Goal: Task Accomplishment & Management: Complete application form

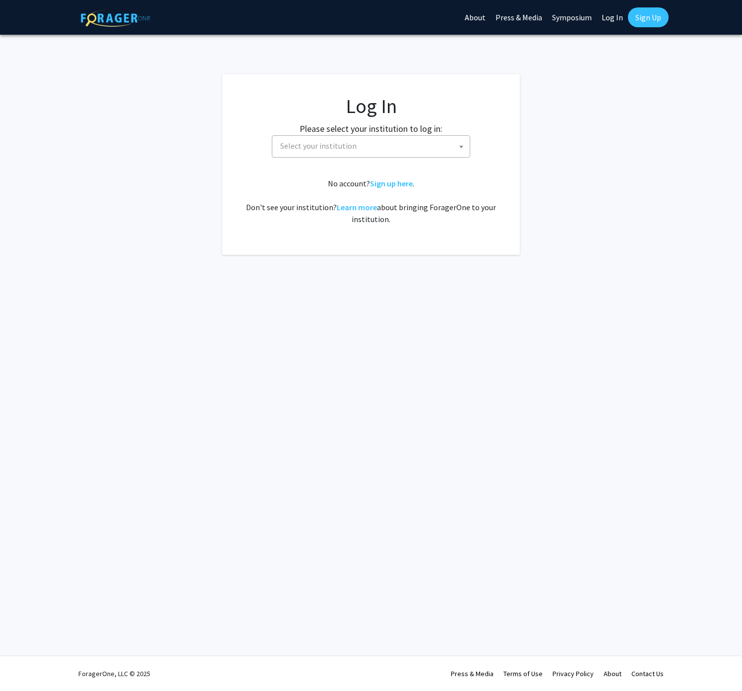
select select
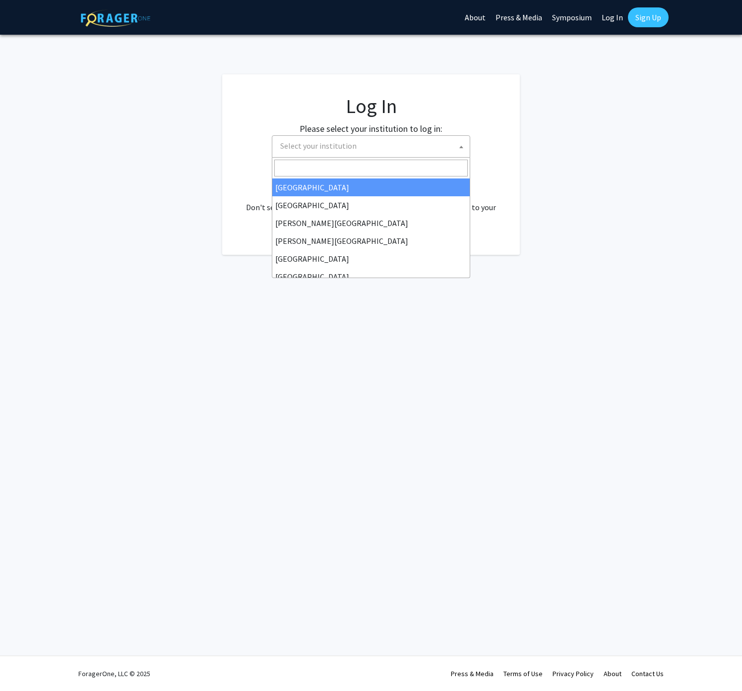
click at [407, 140] on span "Select your institution" at bounding box center [372, 146] width 193 height 20
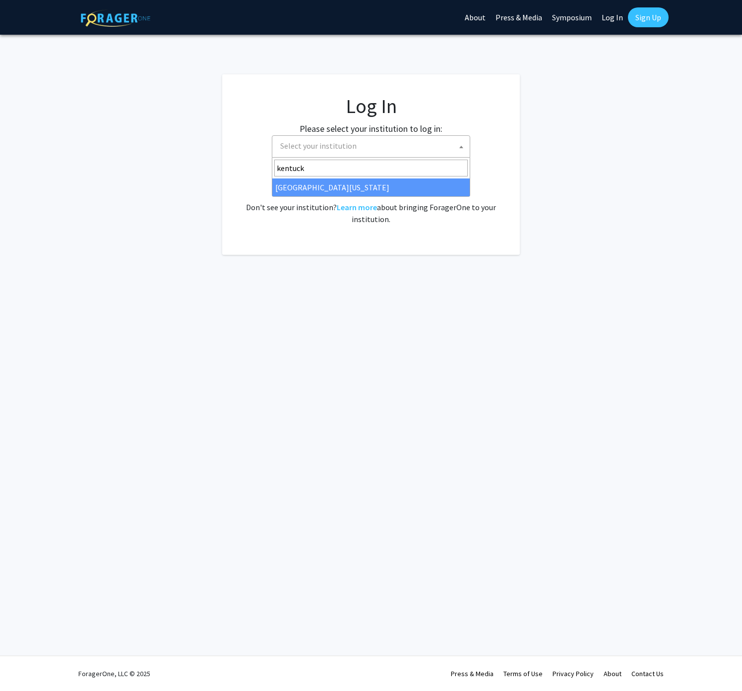
type input "kentuck"
select select "13"
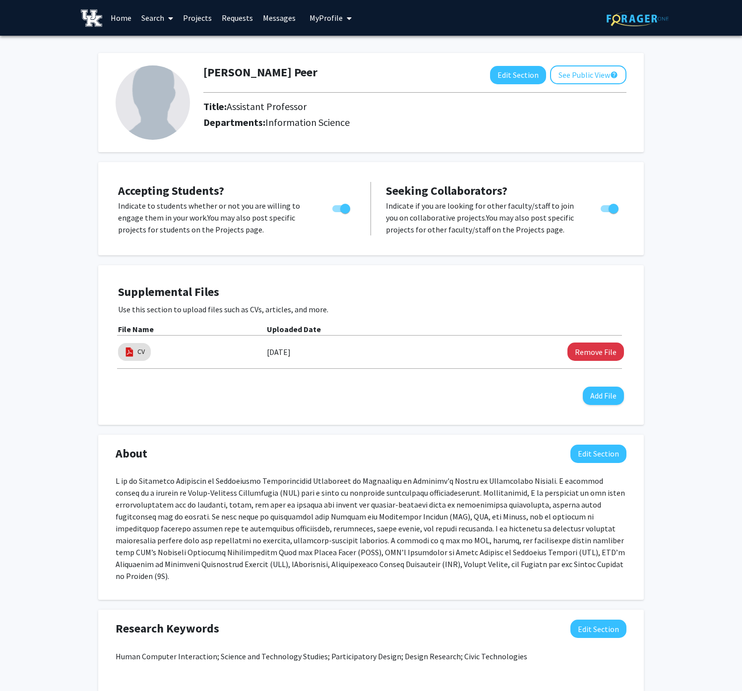
click at [192, 22] on link "Projects" at bounding box center [197, 17] width 39 height 35
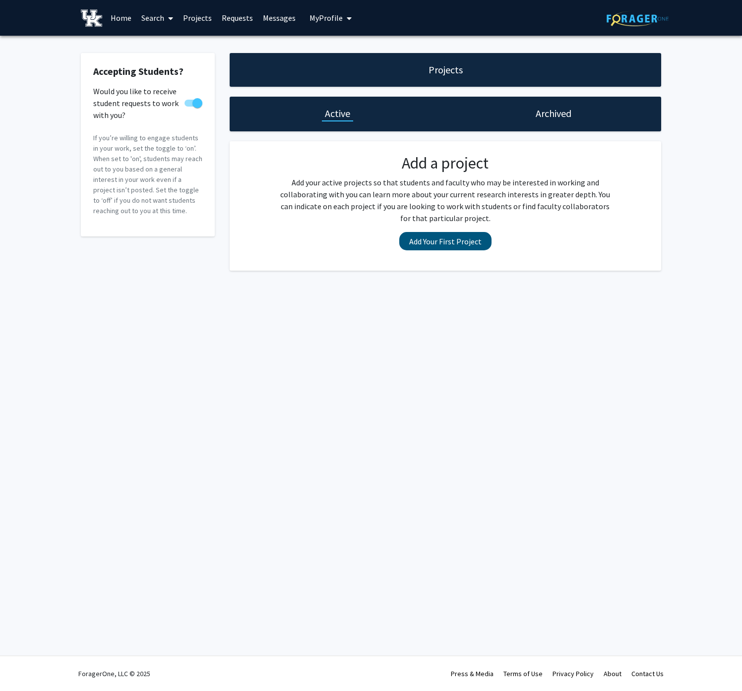
click at [429, 240] on button "Add Your First Project" at bounding box center [445, 241] width 92 height 18
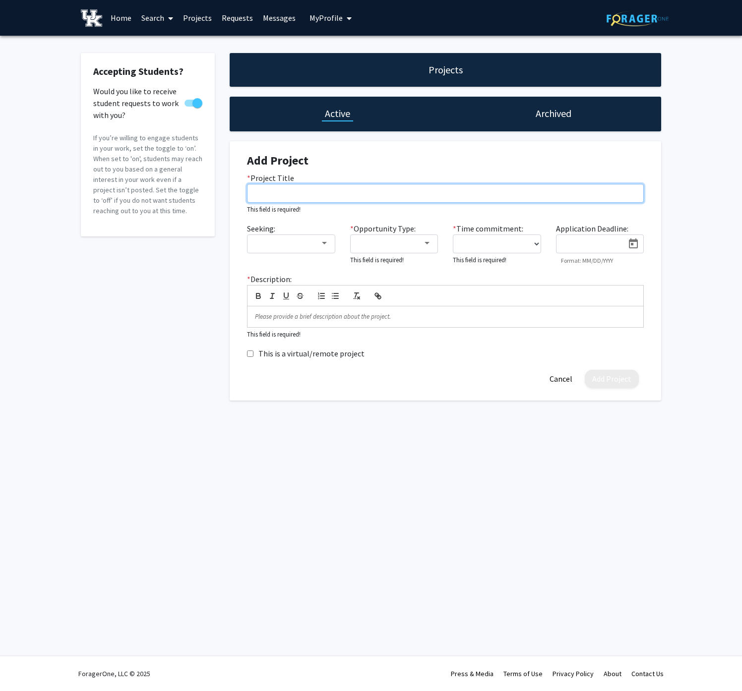
click at [364, 201] on input "* Project Title" at bounding box center [445, 193] width 397 height 19
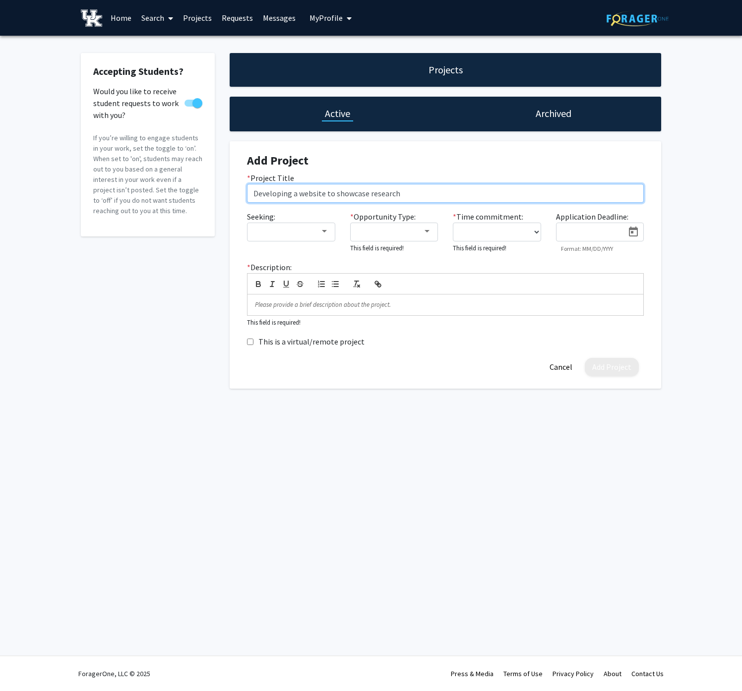
type input "Developing a website to showcase research"
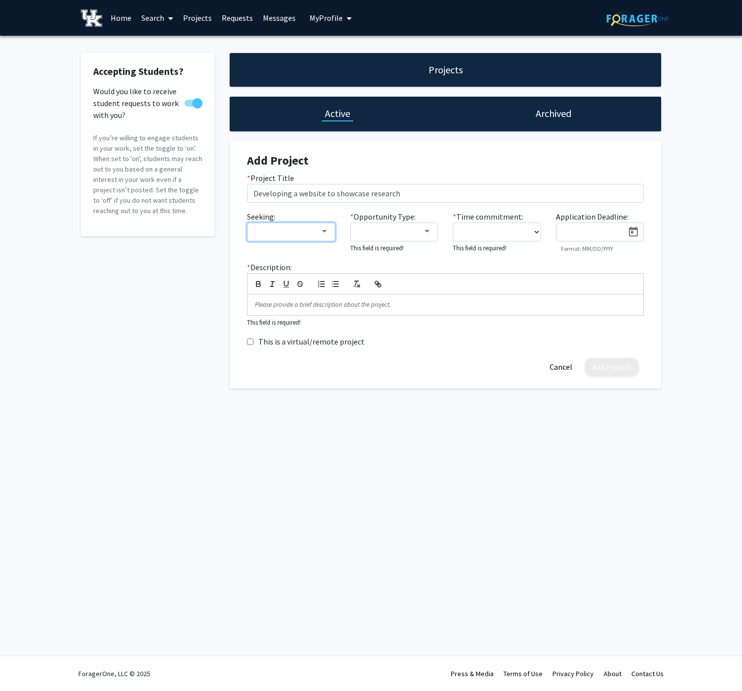
click at [283, 234] on div at bounding box center [286, 232] width 66 height 12
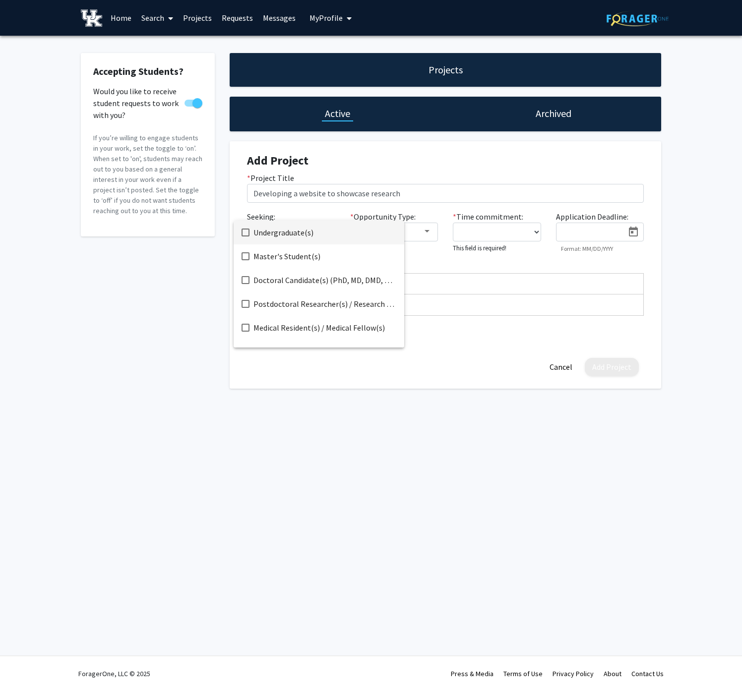
click at [283, 234] on span "Undergraduate(s)" at bounding box center [324, 233] width 143 height 24
click at [204, 283] on div at bounding box center [371, 345] width 742 height 691
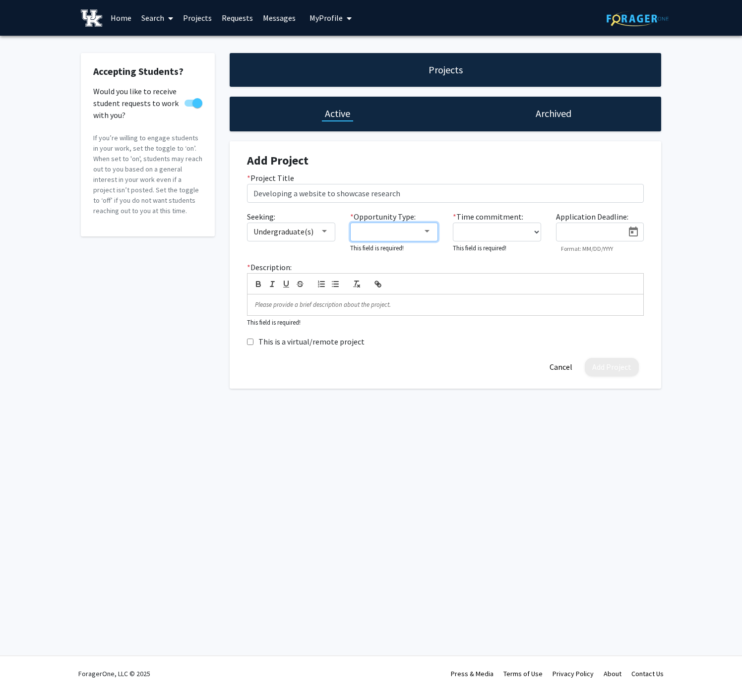
click at [372, 229] on div at bounding box center [389, 232] width 66 height 12
click at [372, 229] on span "Paid" at bounding box center [399, 233] width 86 height 24
click at [488, 230] on div at bounding box center [371, 345] width 742 height 691
select select "0 - 5"
click at [632, 232] on icon "Open calendar" at bounding box center [633, 232] width 9 height 10
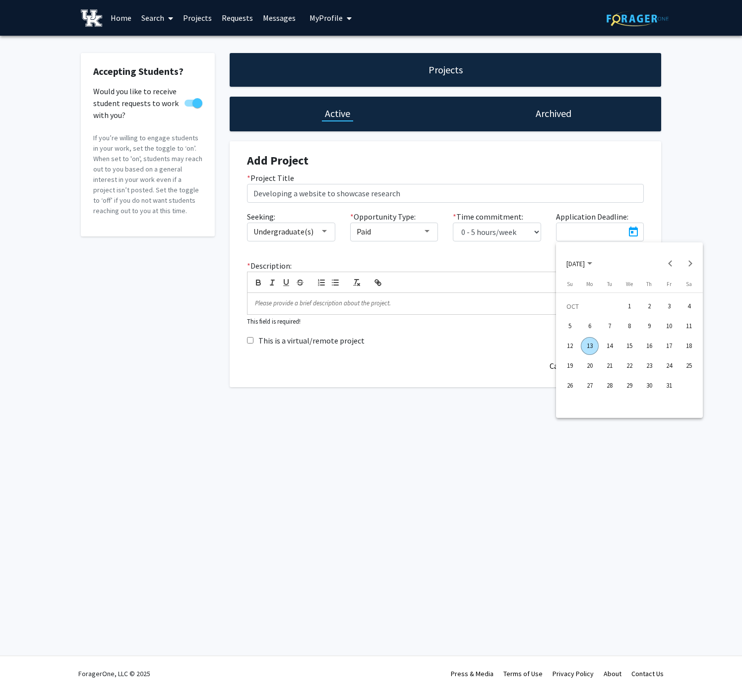
click at [666, 382] on div "31" at bounding box center [669, 386] width 18 height 18
type input "10/31/2025"
click at [249, 342] on input "This is a virtual/remote project" at bounding box center [250, 340] width 6 height 6
checkbox input "true"
click at [348, 304] on p at bounding box center [445, 303] width 381 height 9
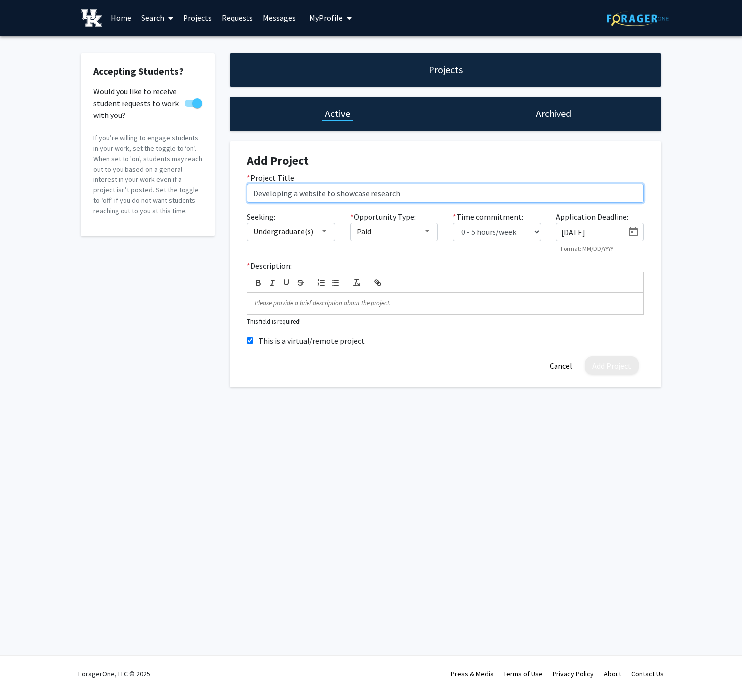
click at [289, 193] on input "Developing a website to showcase research" at bounding box center [445, 193] width 397 height 19
type input "Develop and maintain a website to showcase research"
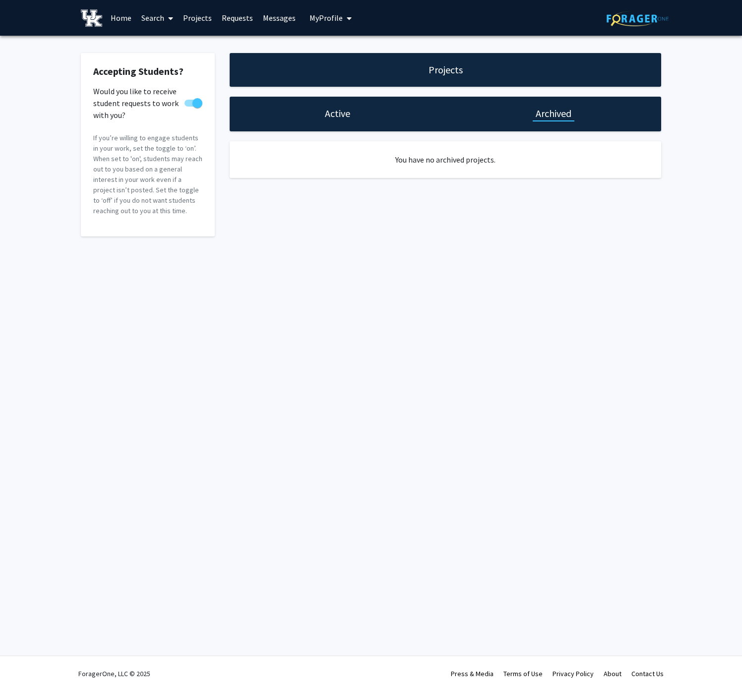
click at [341, 116] on h1 "Active" at bounding box center [337, 114] width 25 height 14
select select "0 - 5"
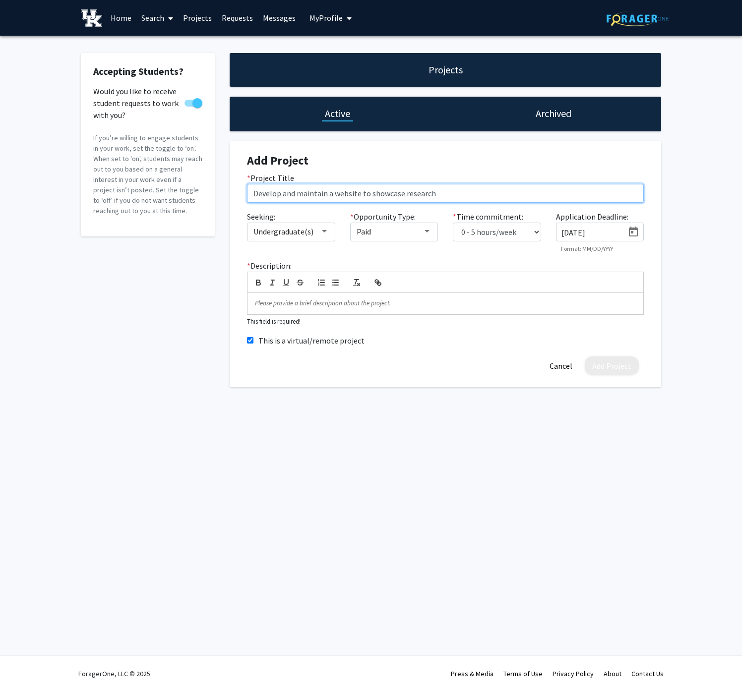
click at [470, 194] on input "Develop and maintain a website to showcase research" at bounding box center [445, 193] width 397 height 19
type input "Develop and maintain a website to showcase research and updates for the communi…"
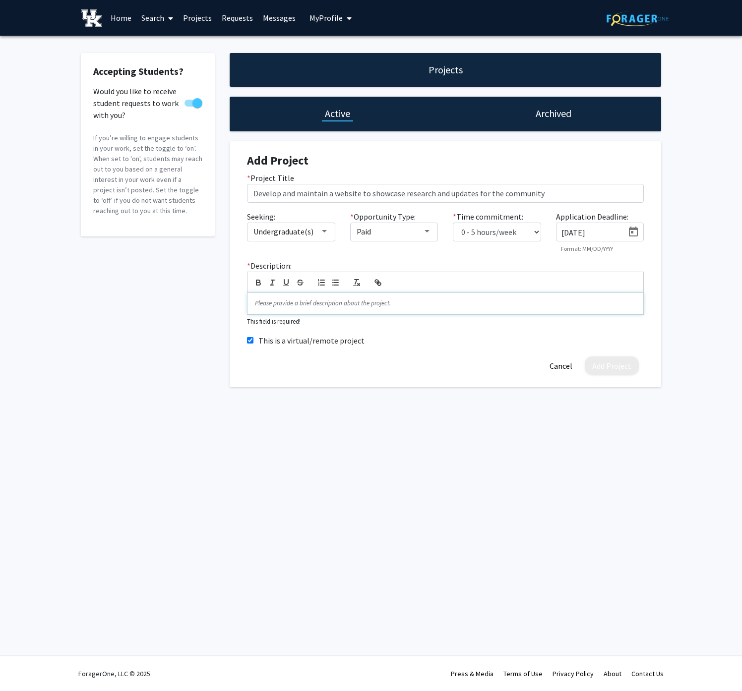
click at [407, 311] on div at bounding box center [445, 303] width 396 height 21
click at [188, 102] on span at bounding box center [193, 103] width 18 height 7
click at [189, 107] on input "Would you like to receive student requests to work with you?" at bounding box center [189, 107] width 0 height 0
click at [201, 102] on span at bounding box center [193, 103] width 18 height 7
click at [189, 107] on input "Would you like to receive student requests to work with you?" at bounding box center [189, 107] width 0 height 0
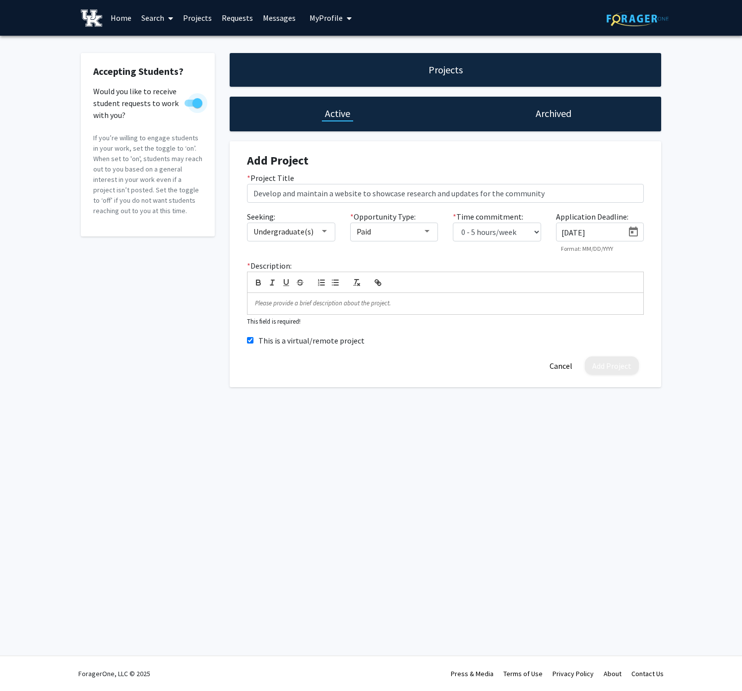
click at [187, 104] on span at bounding box center [193, 103] width 18 height 7
click at [189, 107] on input "Would you like to receive student requests to work with you?" at bounding box center [189, 107] width 0 height 0
click at [200, 103] on span at bounding box center [193, 103] width 18 height 7
click at [189, 107] on input "Would you like to receive student requests to work with you?" at bounding box center [189, 107] width 0 height 0
checkbox input "true"
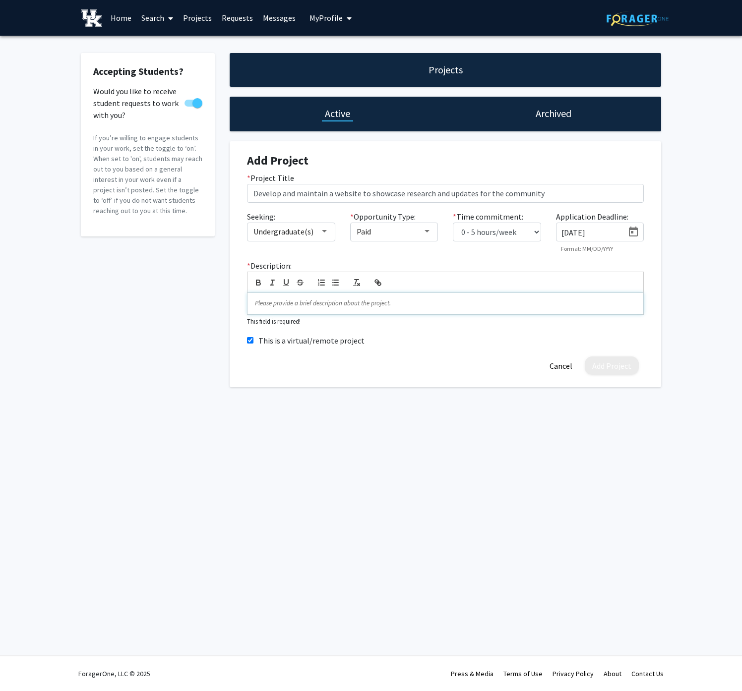
click at [298, 308] on p at bounding box center [445, 303] width 381 height 9
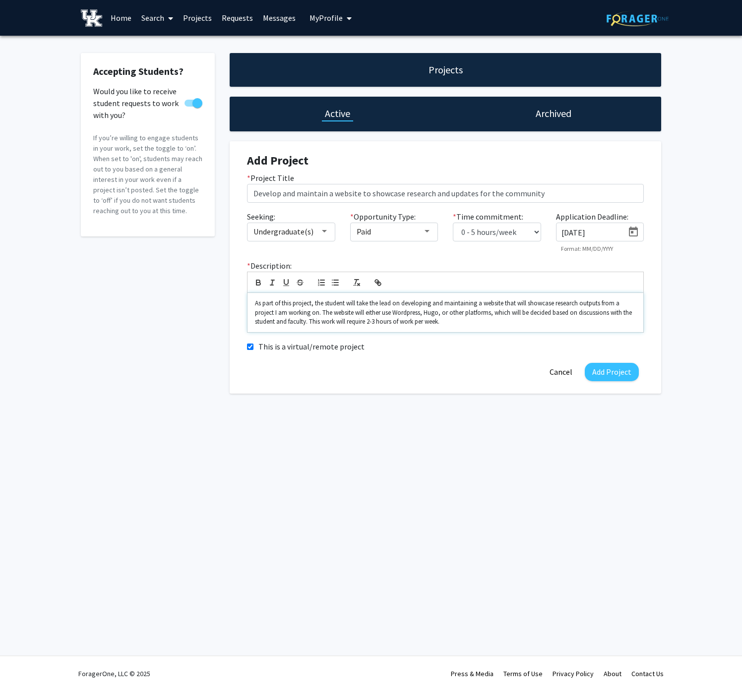
drag, startPoint x: 450, startPoint y: 325, endPoint x: 232, endPoint y: 301, distance: 218.9
click at [232, 301] on div "Add Project * Project Title Develop and maintain a website to showcase research…" at bounding box center [445, 267] width 431 height 252
copy p "As part of this project, the student will take the lead on developing and maint…"
click at [453, 324] on p "As part of this project, the student will take the lead on developing and maint…" at bounding box center [445, 312] width 381 height 27
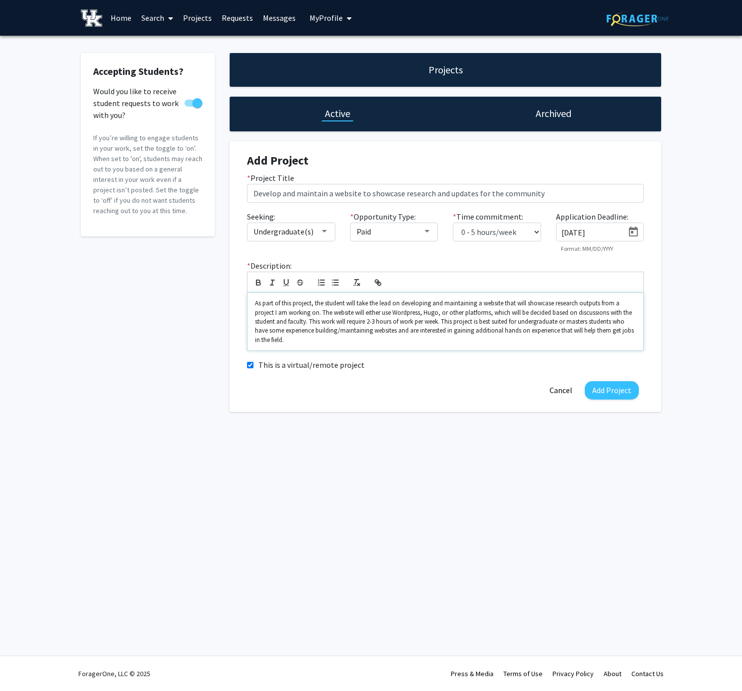
copy p "As part of this project, the student will take the lead on developing and maint…"
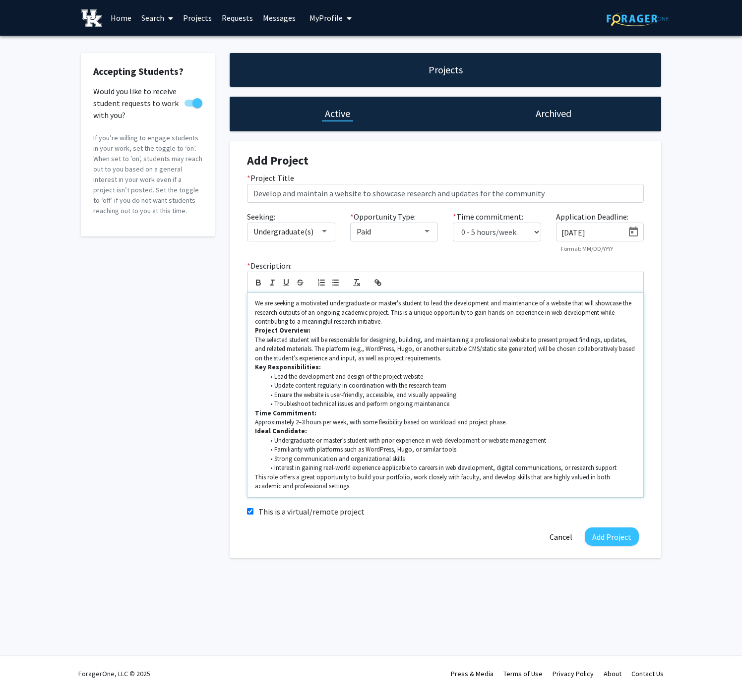
drag, startPoint x: 275, startPoint y: 304, endPoint x: 294, endPoint y: 306, distance: 19.4
click at [277, 305] on p "We are seeking a motivated undergraduate or master's student to lead the develo…" at bounding box center [445, 312] width 381 height 27
click at [392, 326] on p "We are seeking a motivated undergraduate or master's student to lead the develo…" at bounding box center [445, 312] width 381 height 27
click at [323, 234] on div at bounding box center [324, 232] width 9 height 8
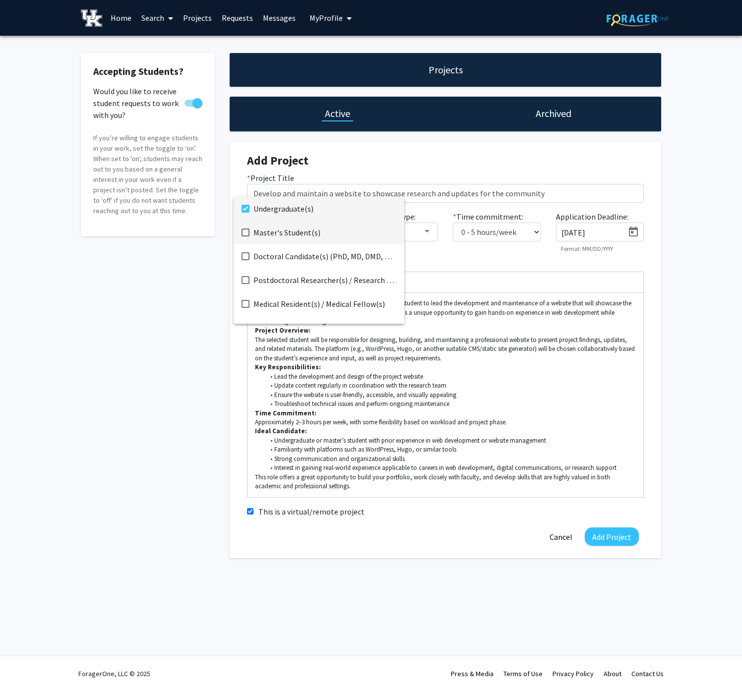
click at [246, 233] on mat-pseudo-checkbox at bounding box center [245, 233] width 8 height 8
click at [203, 373] on div at bounding box center [371, 345] width 742 height 691
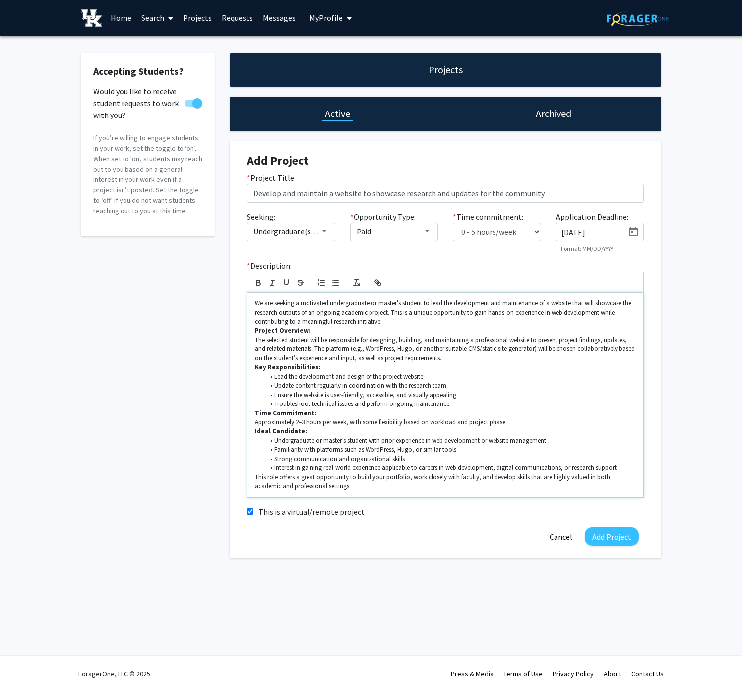
scroll to position [0, 0]
click at [622, 464] on li "Interest in gaining real-world experience applicable to careers in web developm…" at bounding box center [450, 468] width 371 height 9
click at [619, 532] on button "Add Project" at bounding box center [611, 536] width 54 height 18
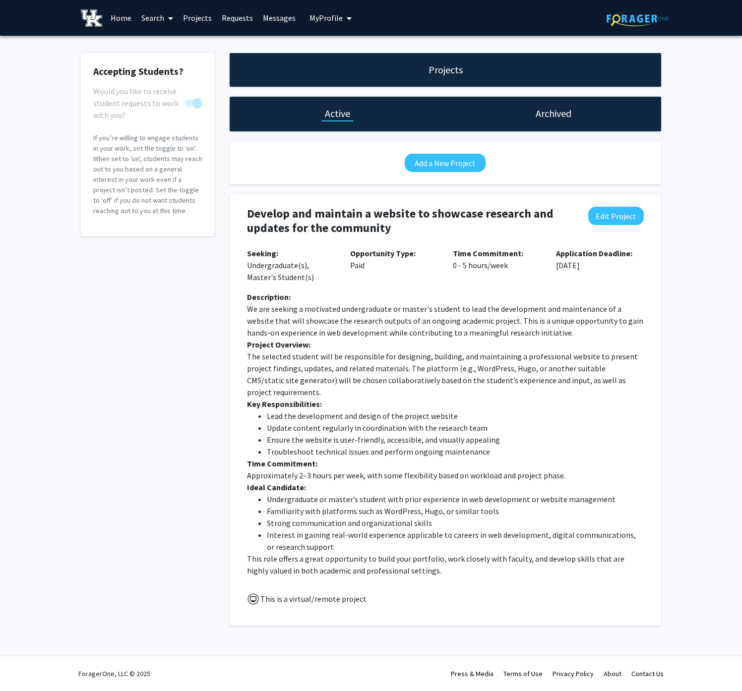
click at [446, 73] on h1 "Projects" at bounding box center [445, 70] width 34 height 14
click at [213, 159] on fg-card "Accepting Students? Would you like to receive student requests to work with you…" at bounding box center [148, 144] width 134 height 183
click at [150, 18] on link "Search" at bounding box center [157, 17] width 42 height 35
click at [119, 18] on link "Home" at bounding box center [121, 17] width 31 height 35
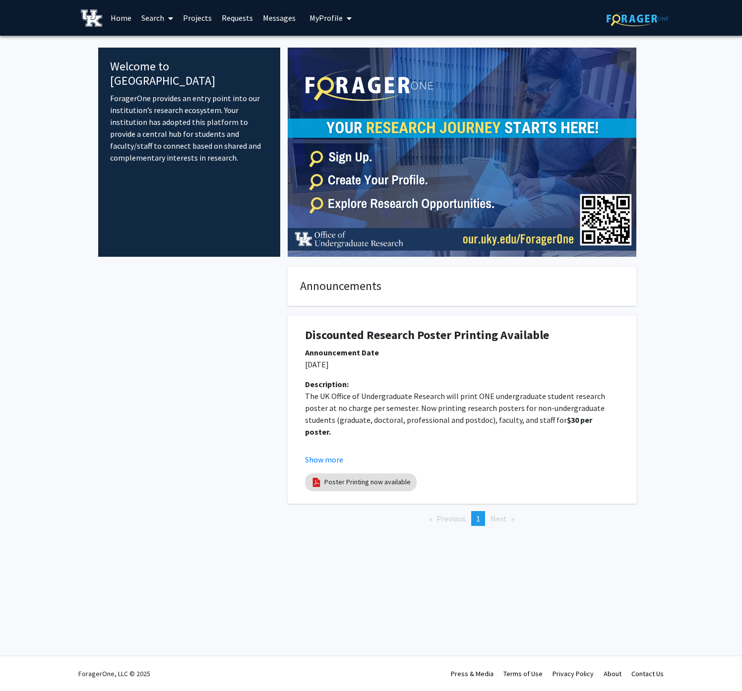
click at [156, 20] on link "Search" at bounding box center [157, 17] width 42 height 35
click at [196, 19] on link "Projects" at bounding box center [197, 17] width 39 height 35
